Goal: Task Accomplishment & Management: Use online tool/utility

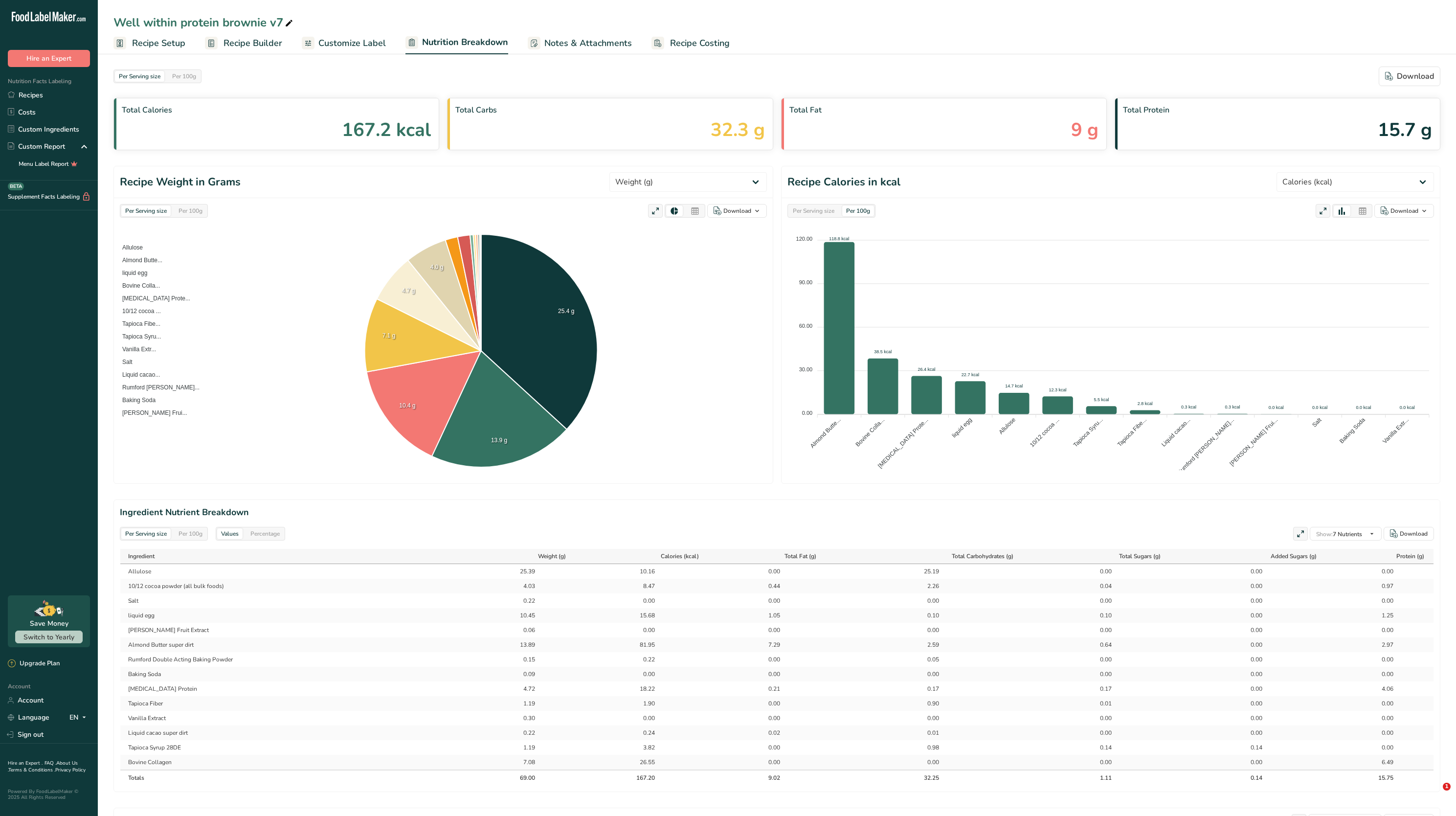
select select "Calories"
drag, startPoint x: 574, startPoint y: 49, endPoint x: 515, endPoint y: 189, distance: 151.9
click at [574, 49] on span "Notes & Attachments" at bounding box center [588, 43] width 87 height 13
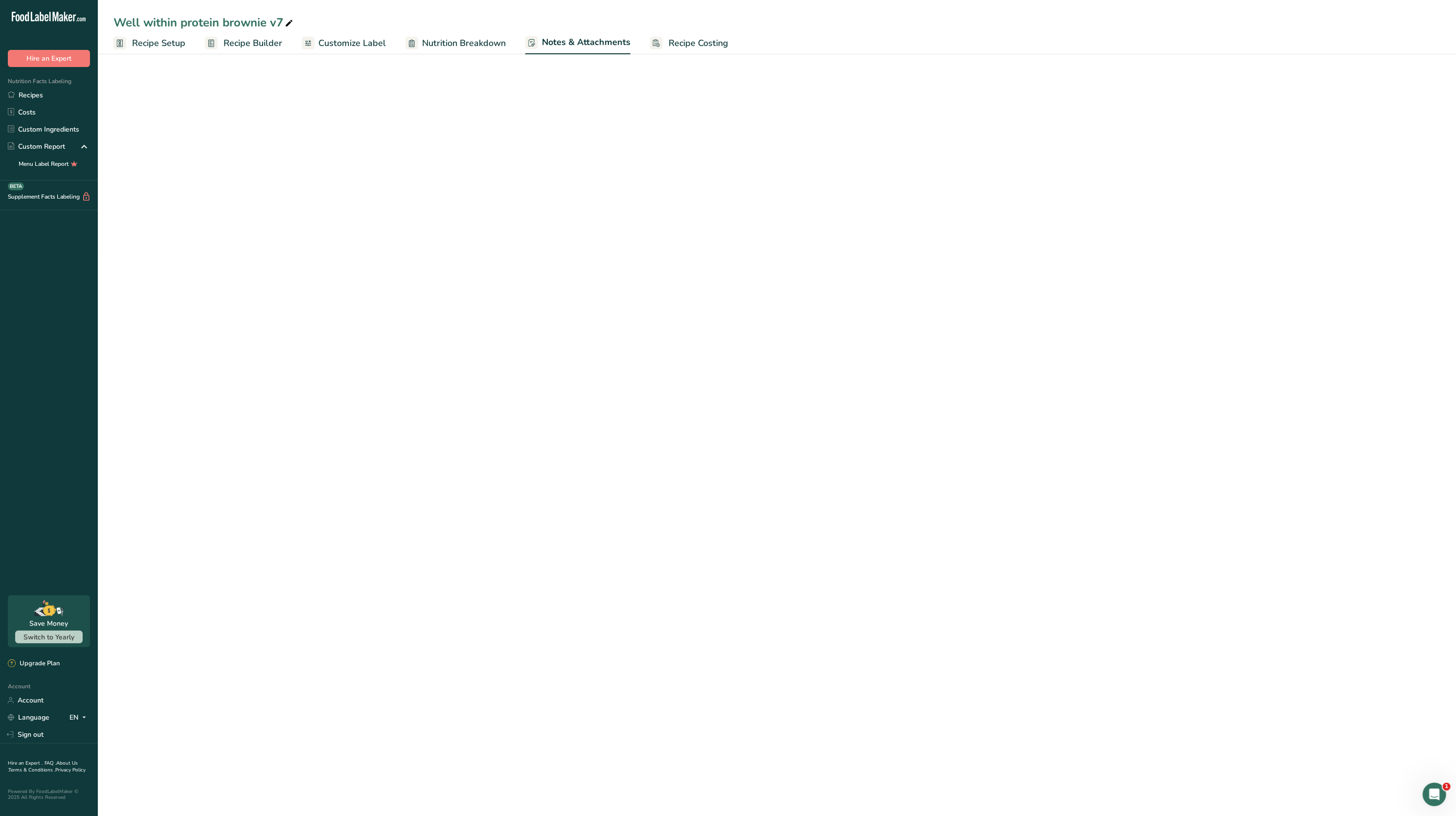
click at [448, 35] on link "Nutrition Breakdown" at bounding box center [455, 43] width 100 height 22
select select "Calories"
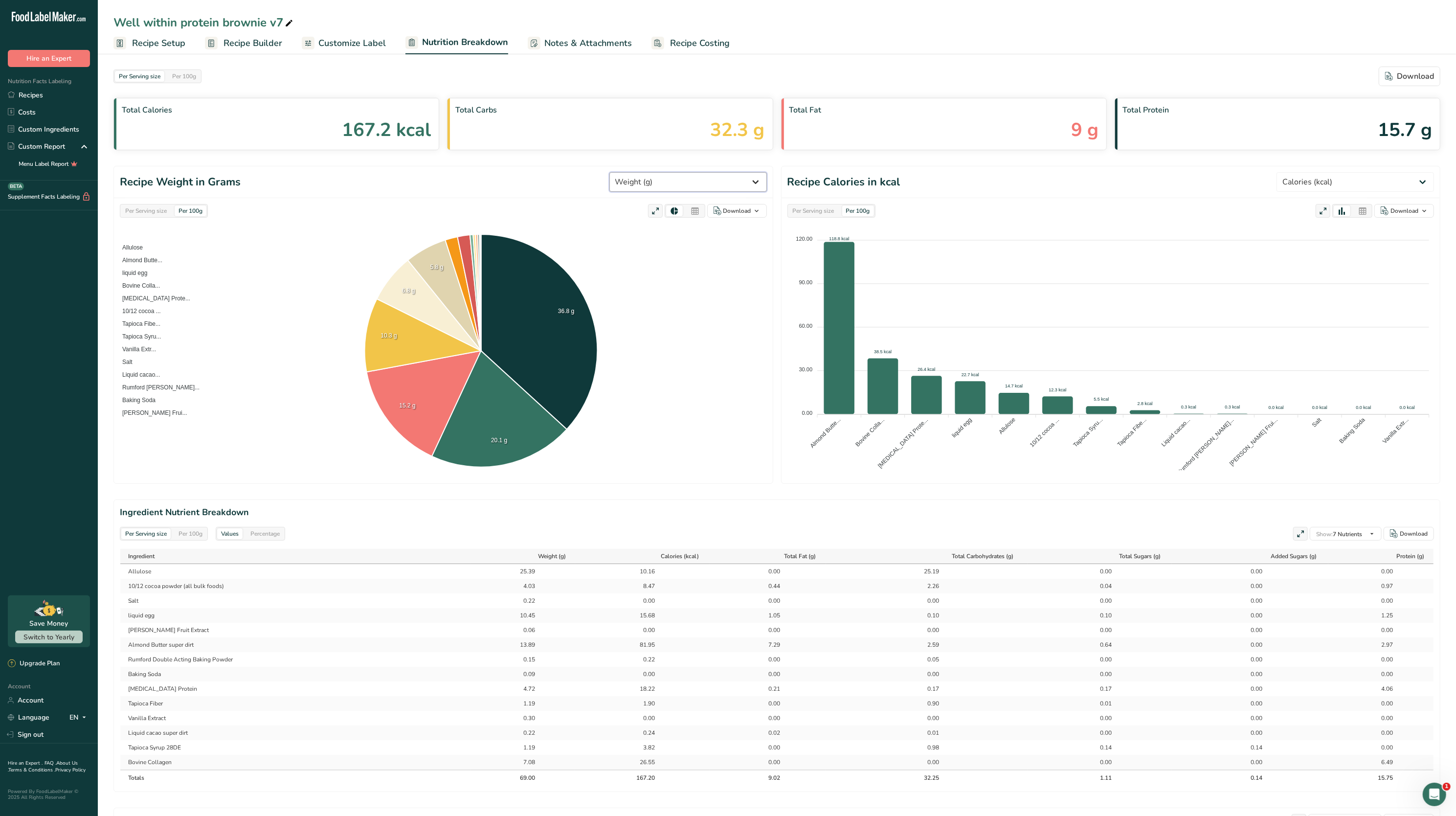
click at [701, 180] on select "Weight (g) Calories (kcal) Energy KJ (kj) Total Fat (g) Saturated Fat (g) Trans…" at bounding box center [688, 183] width 157 height 20
select select "Saturated Fat"
click at [645, 173] on select "Weight (g) Calories (kcal) Energy KJ (kj) Total Fat (g) Saturated Fat (g) Trans…" at bounding box center [688, 183] width 157 height 20
